Goal: Download file/media

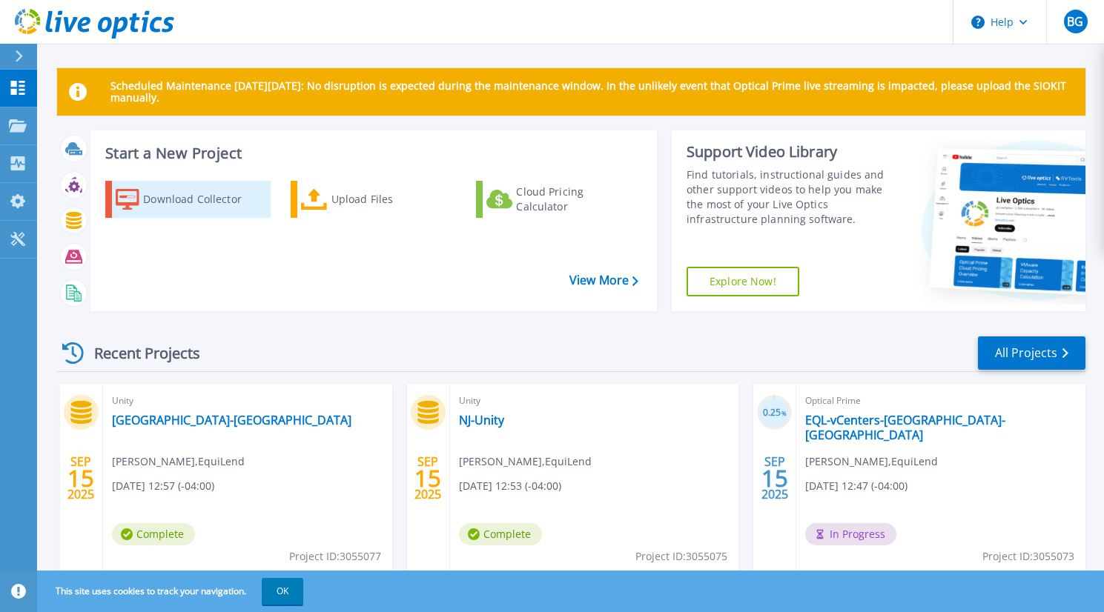
click at [179, 199] on div "Download Collector" at bounding box center [202, 200] width 119 height 30
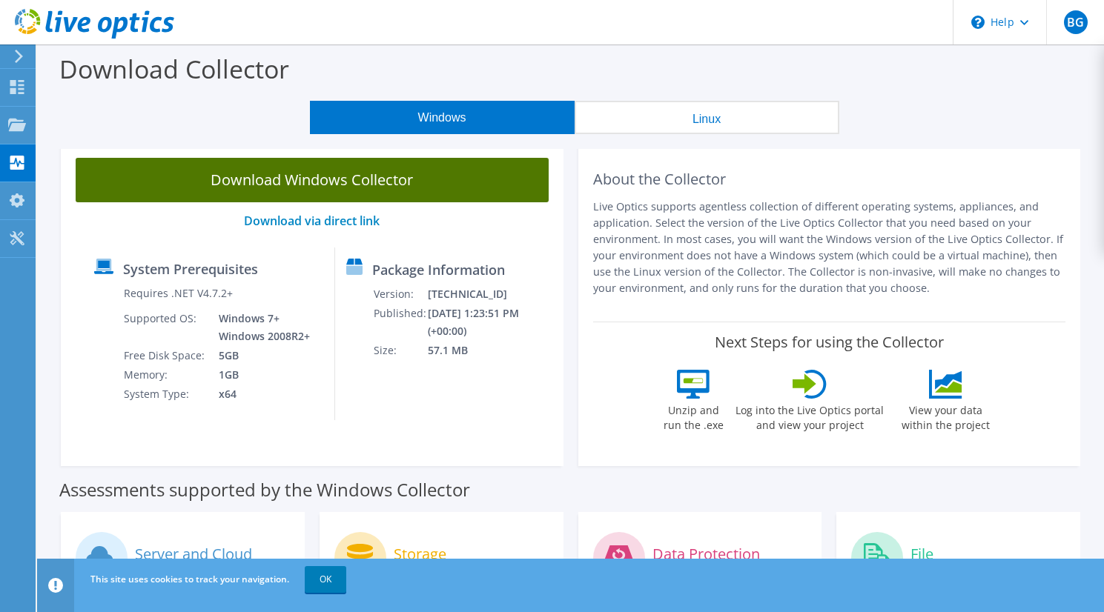
click at [345, 188] on link "Download Windows Collector" at bounding box center [312, 180] width 473 height 44
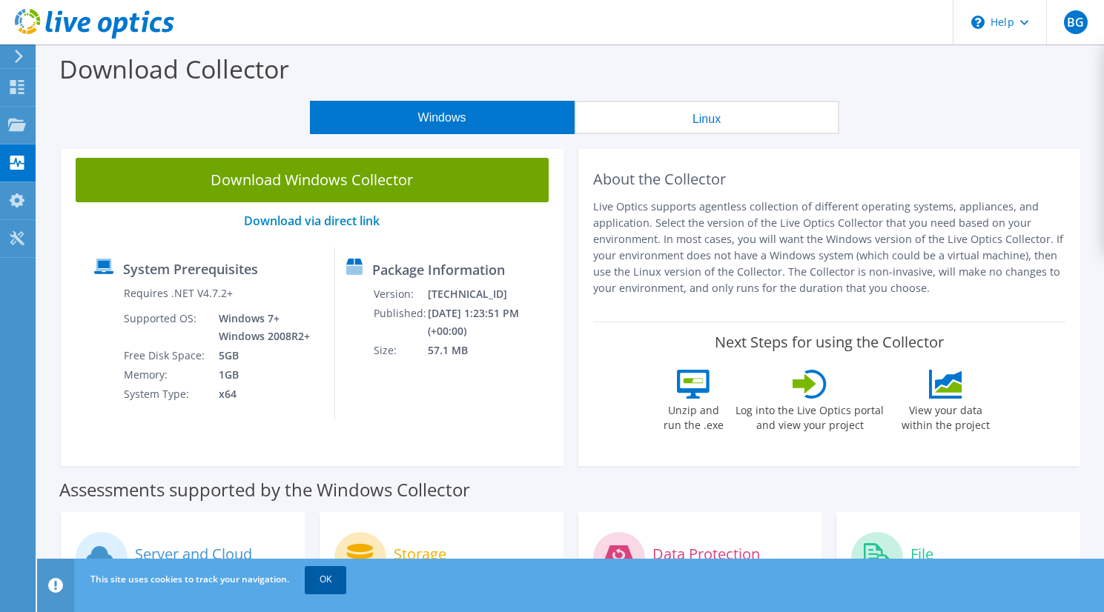
click at [327, 580] on link "OK" at bounding box center [326, 579] width 42 height 27
